Goal: Information Seeking & Learning: Find specific fact

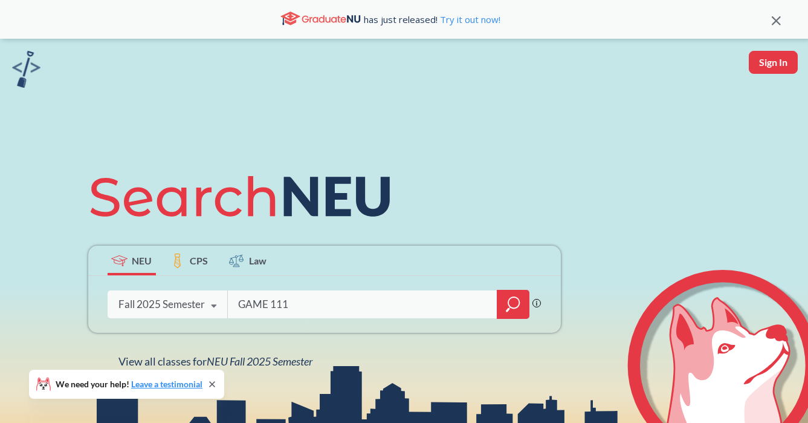
type input "GAME 1110"
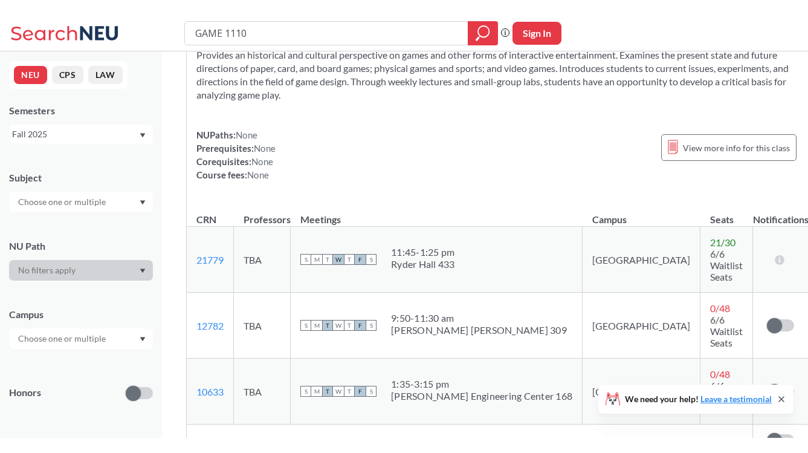
scroll to position [68, 0]
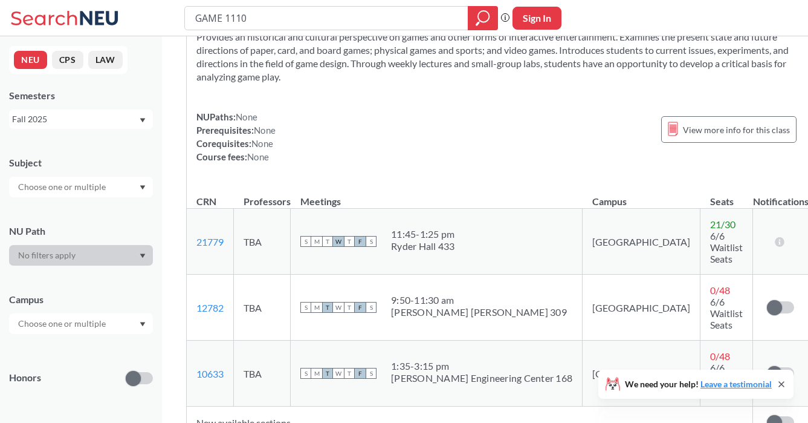
click at [781, 383] on icon at bounding box center [781, 384] width 5 height 5
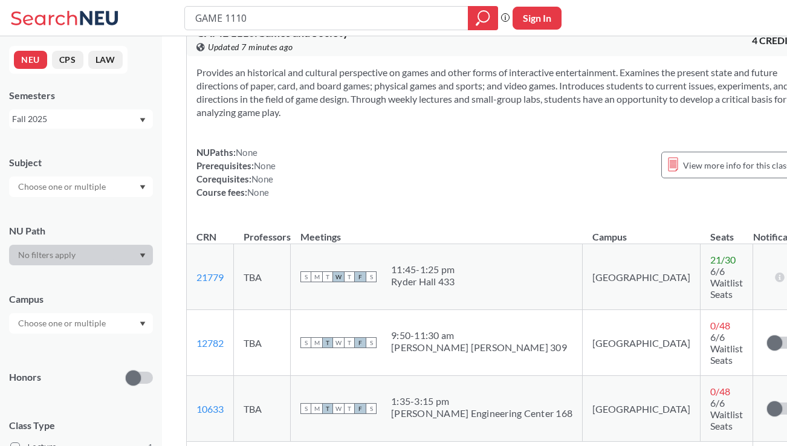
scroll to position [0, 0]
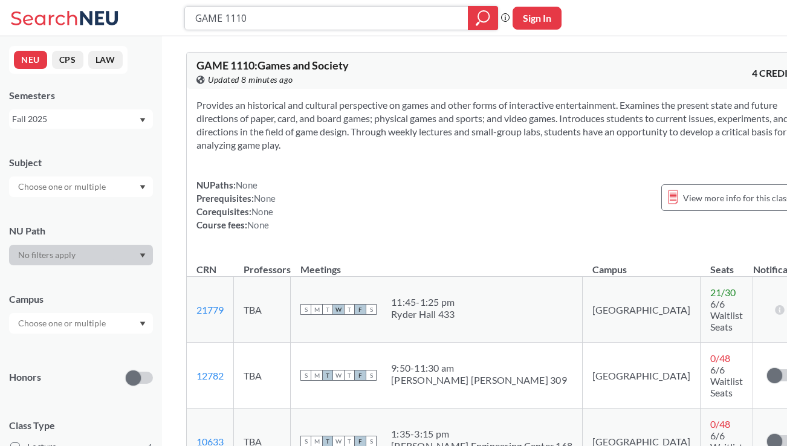
click at [264, 20] on input "GAME 1110" at bounding box center [326, 18] width 265 height 21
click at [262, 19] on input "GAME 1110" at bounding box center [326, 18] width 265 height 21
